Goal: Information Seeking & Learning: Check status

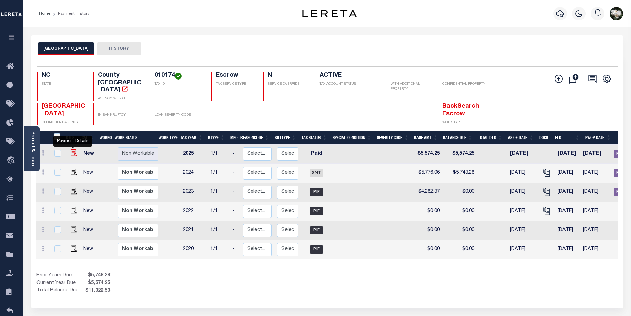
click at [71, 149] on img "" at bounding box center [74, 152] width 7 height 7
checkbox input "true"
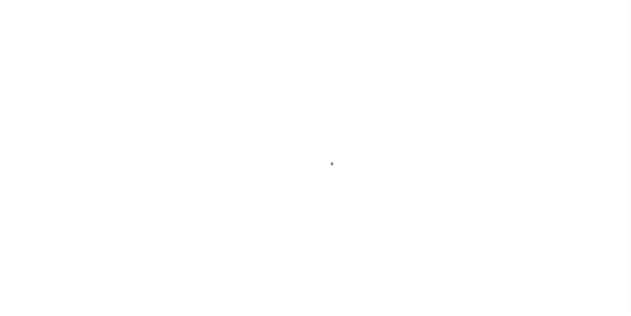
select select "PYD"
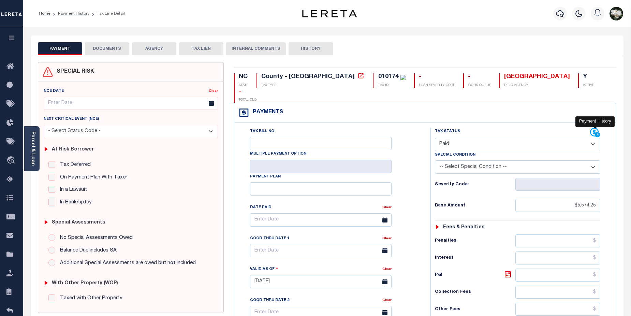
click at [593, 128] on icon at bounding box center [594, 132] width 9 height 9
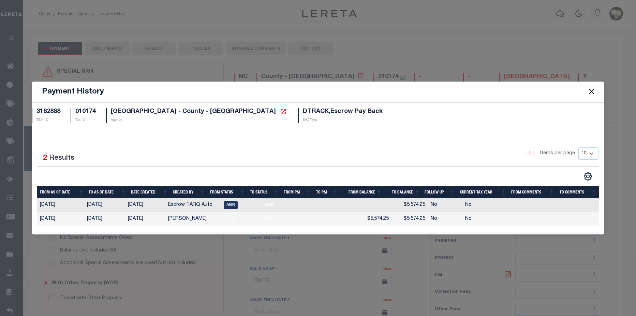
click at [590, 91] on button "Close" at bounding box center [591, 91] width 9 height 9
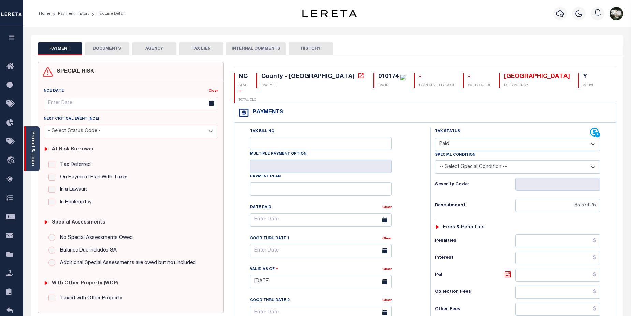
click at [33, 149] on link "Parcel & Loan" at bounding box center [32, 148] width 5 height 34
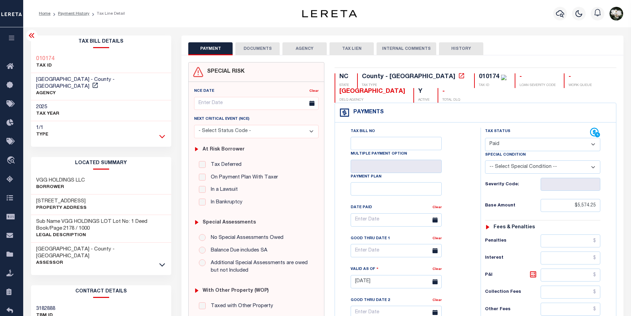
click at [164, 133] on icon at bounding box center [162, 136] width 6 height 7
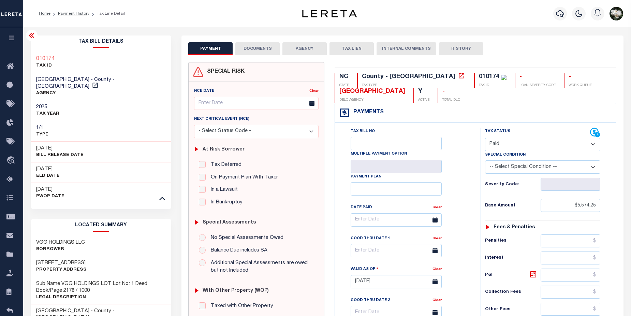
click at [164, 194] on icon at bounding box center [162, 197] width 6 height 7
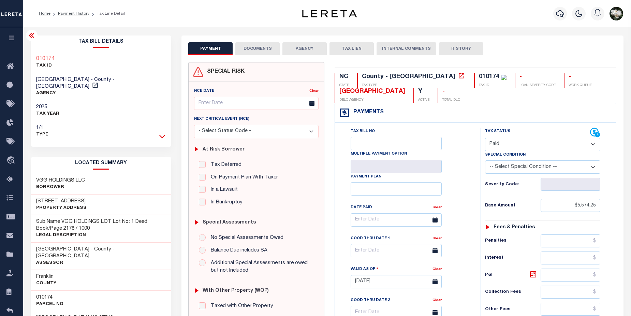
click at [162, 133] on icon at bounding box center [162, 136] width 6 height 7
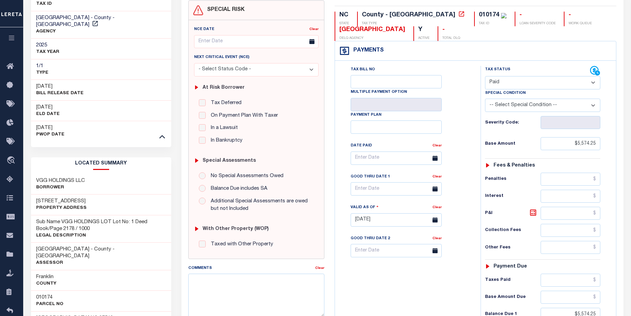
scroll to position [60, 0]
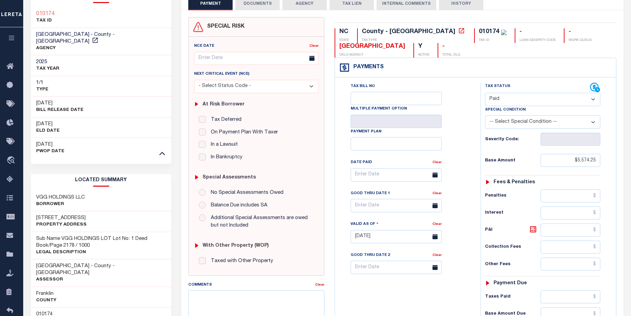
drag, startPoint x: 630, startPoint y: 78, endPoint x: 625, endPoint y: 3, distance: 75.9
click at [625, 3] on div "Parcel & Loan Tax Bill Details 010174 TAX ID AGENCY 2025 TAX YEAR" at bounding box center [326, 271] width 607 height 579
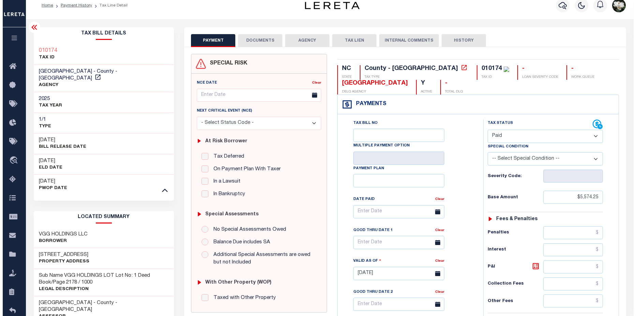
scroll to position [0, 0]
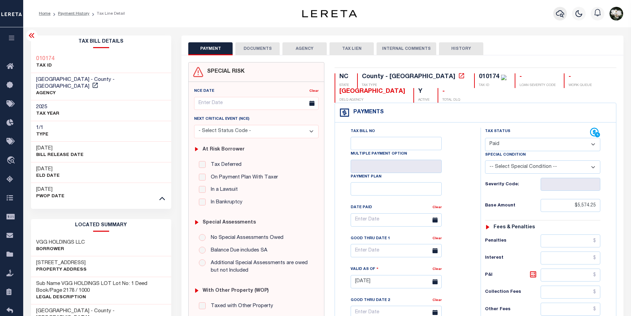
click at [560, 12] on icon "button" at bounding box center [560, 14] width 8 height 8
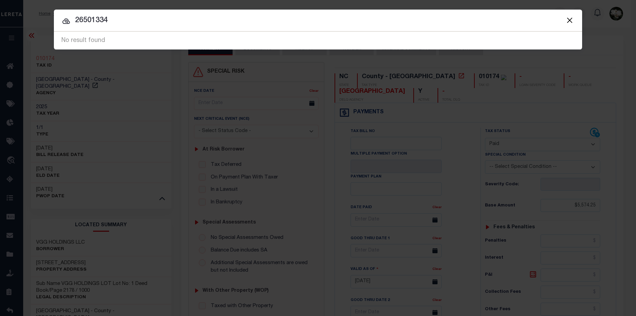
drag, startPoint x: 72, startPoint y: 20, endPoint x: 200, endPoint y: 31, distance: 128.6
click at [200, 31] on div "Include Loans TBM Customers Borrowers Payments (Lender Non-Disb) Payments (Lend…" at bounding box center [318, 30] width 528 height 40
type input "a922753"
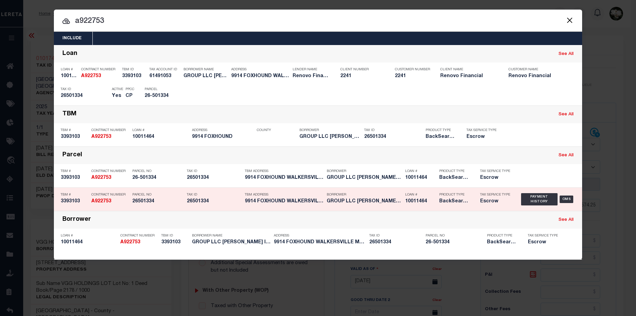
click at [256, 206] on div "TBM Address 9914 FOXHOUND WALKERSVILLE MD 2..." at bounding box center [284, 199] width 78 height 20
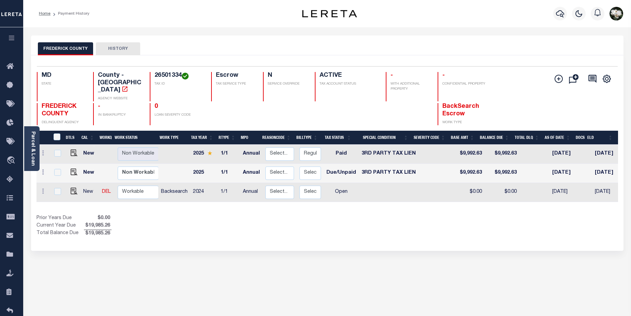
click at [28, 152] on div "Parcel & Loan" at bounding box center [31, 148] width 15 height 45
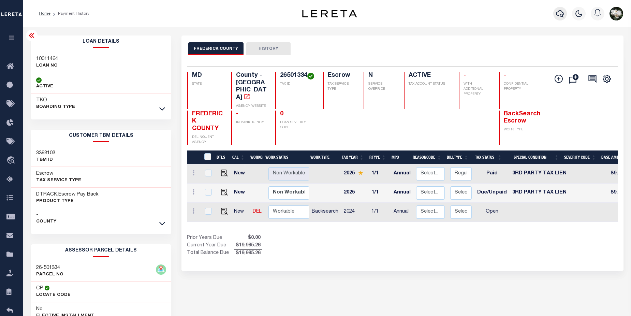
click at [561, 14] on icon "button" at bounding box center [560, 14] width 8 height 8
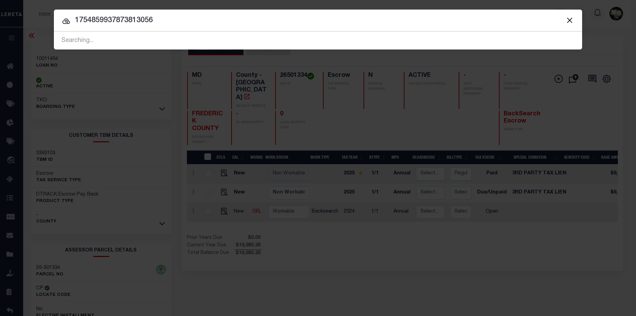
drag, startPoint x: 138, startPoint y: 20, endPoint x: 29, endPoint y: 16, distance: 109.1
click at [29, 16] on div "Include Loans TBM Customers Borrowers Payments (Lender Non-Disb) Payments (Lend…" at bounding box center [318, 158] width 636 height 316
click at [126, 15] on input "3056" at bounding box center [318, 21] width 528 height 12
type input "3056 cedar"
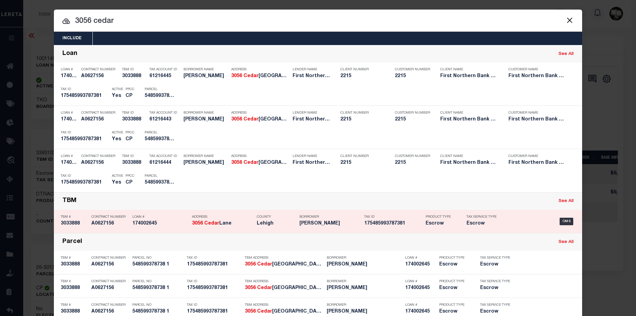
click at [364, 225] on h5 "175485993787381" at bounding box center [393, 224] width 58 height 6
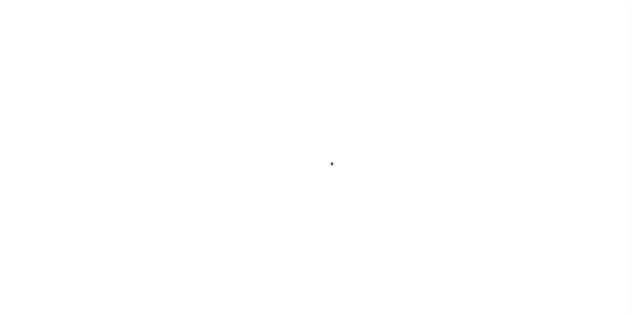
type input "174002645"
type input "[PERSON_NAME]"
select select
select select "Escrow"
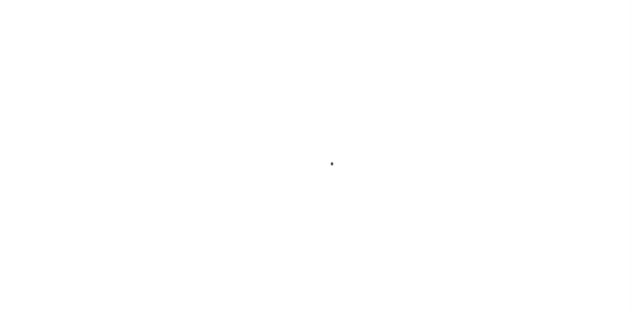
type input "[STREET_ADDRESS]"
type input "17 548599378738 1"
select select
type input "[GEOGRAPHIC_DATA] PA 18103"
type input "PA"
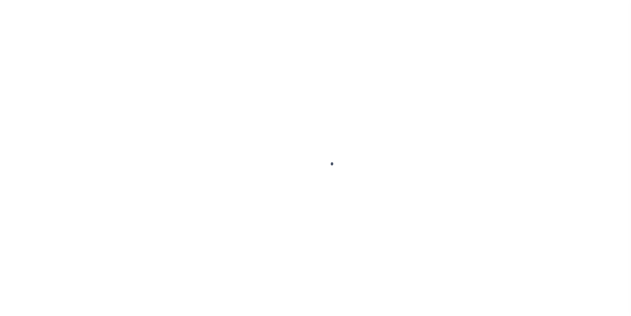
select select
type textarea "Liability subject to parcel provided"
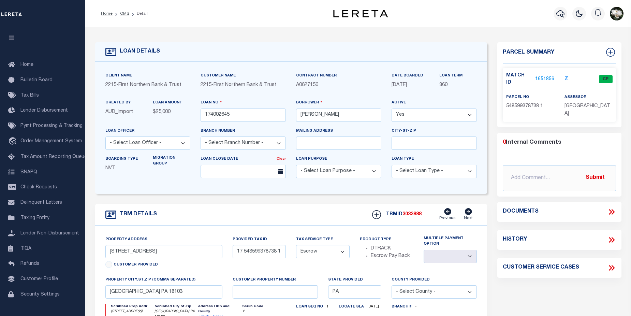
click at [541, 76] on link "1651856" at bounding box center [544, 79] width 19 height 7
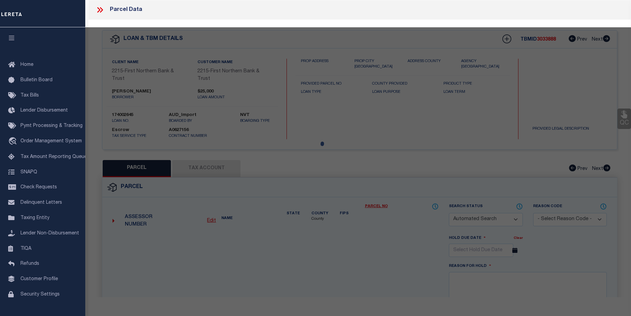
checkbox input "false"
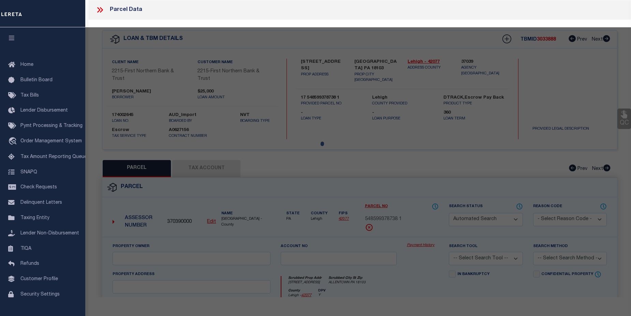
select select "CP"
type input "HAAS KYLE & COLENE"
select select
type input "3056 CEDAR LN"
checkbox input "false"
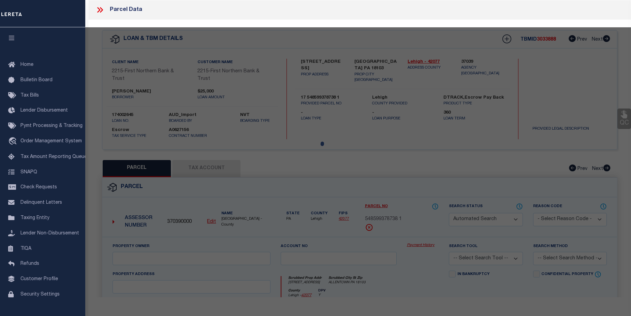
type input "ALLENTOWN PA 18103"
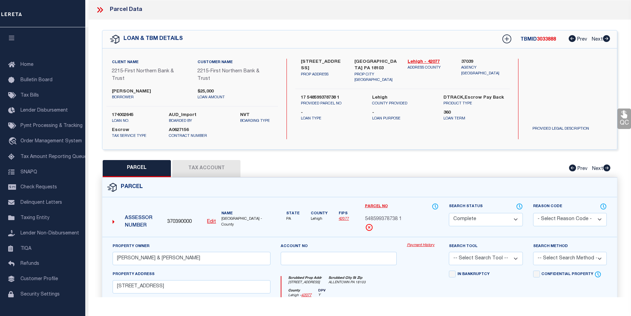
click at [418, 245] on link "Payment History" at bounding box center [423, 245] width 32 height 6
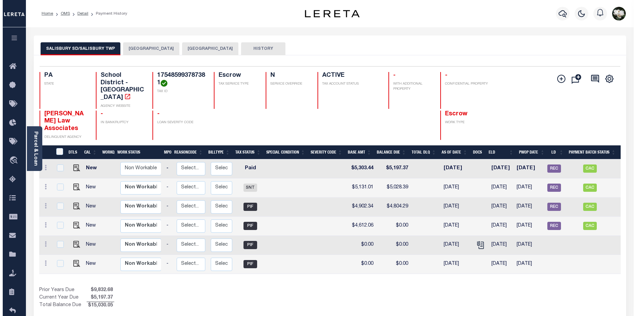
scroll to position [0, 87]
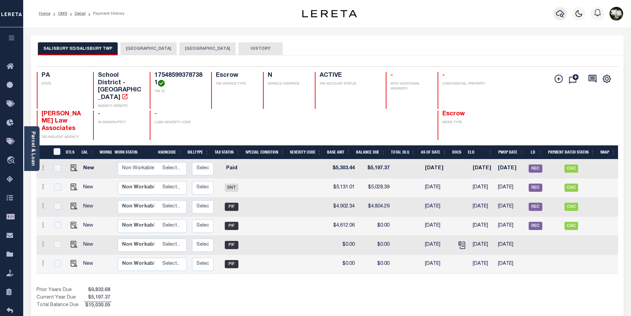
click at [560, 15] on icon "button" at bounding box center [560, 14] width 8 height 8
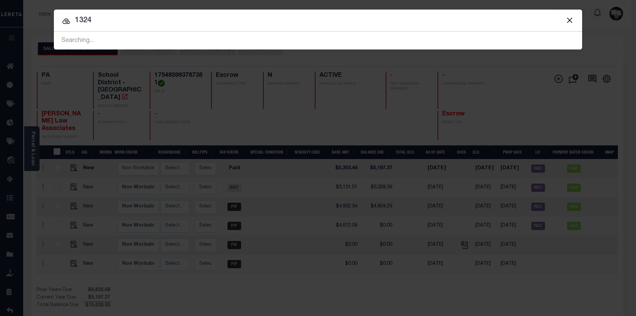
click at [569, 19] on button "Close" at bounding box center [569, 20] width 9 height 9
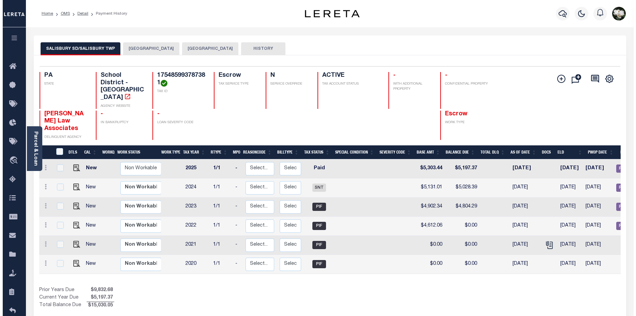
scroll to position [0, 87]
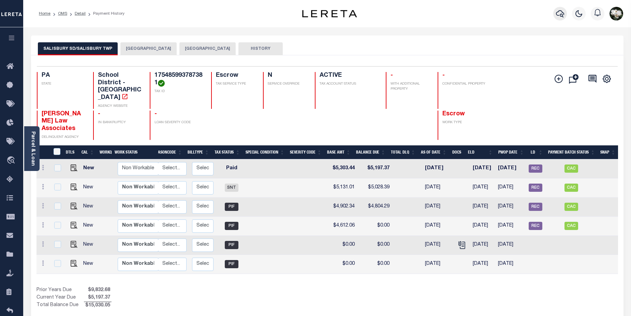
click at [561, 13] on icon "button" at bounding box center [560, 14] width 8 height 8
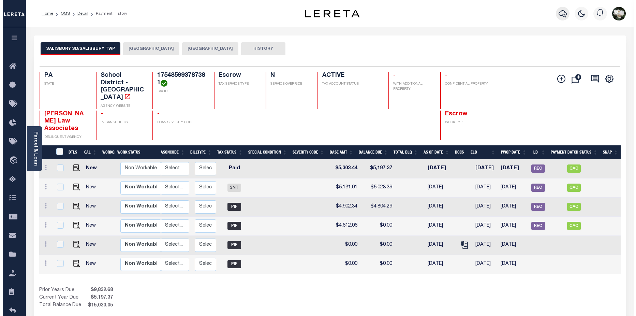
scroll to position [0, 82]
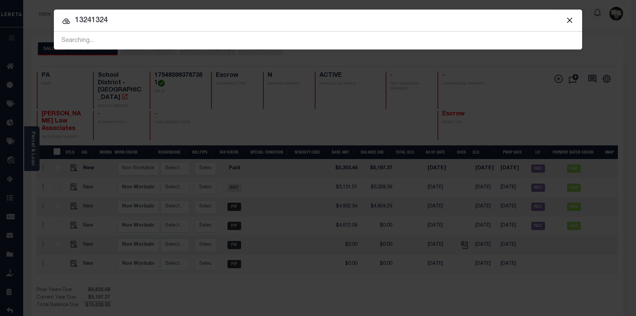
drag, startPoint x: 92, startPoint y: 20, endPoint x: 128, endPoint y: 21, distance: 36.1
click at [128, 21] on input "13241324" at bounding box center [318, 21] width 528 height 12
type input "1324 fretz"
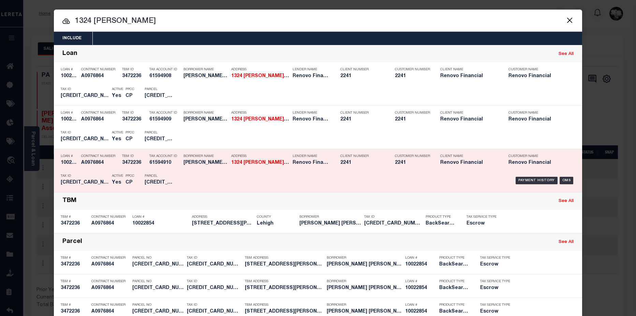
click at [435, 166] on div "Client Name Renovo Financial" at bounding box center [469, 161] width 68 height 20
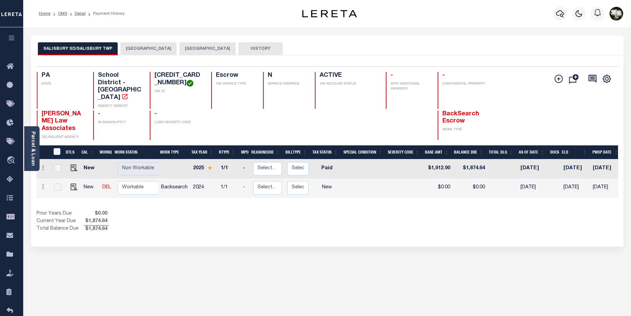
click at [392, 159] on td at bounding box center [405, 168] width 37 height 19
checkbox input "true"
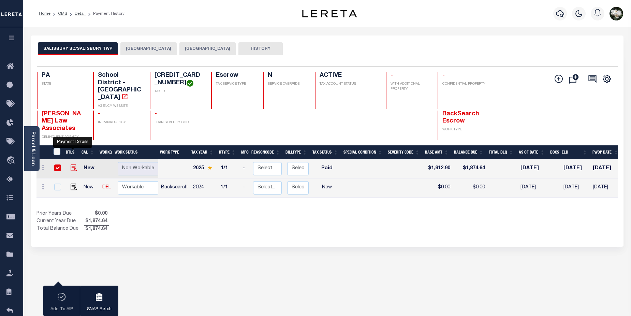
click at [73, 164] on img "" at bounding box center [74, 167] width 7 height 7
checkbox input "false"
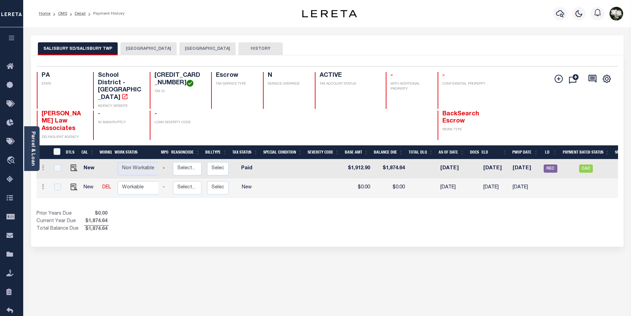
scroll to position [0, 95]
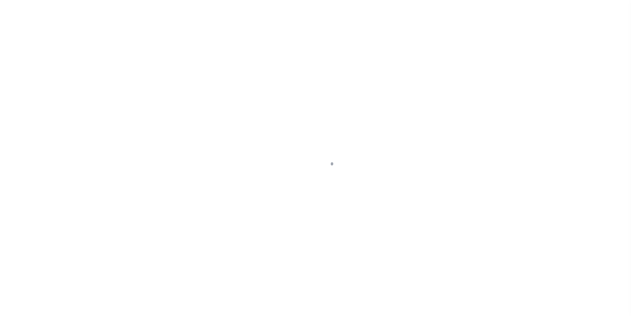
select select "PYD"
